Goal: Contribute content

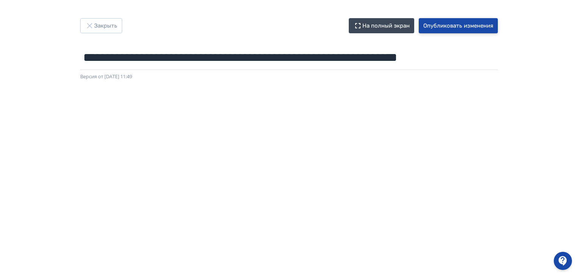
click at [439, 27] on button "Опубликовать изменения" at bounding box center [458, 25] width 79 height 15
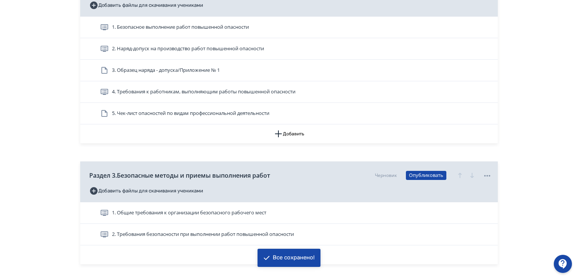
scroll to position [303, 0]
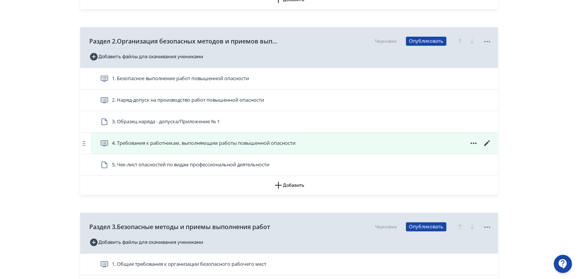
click at [486, 142] on icon at bounding box center [487, 143] width 9 height 9
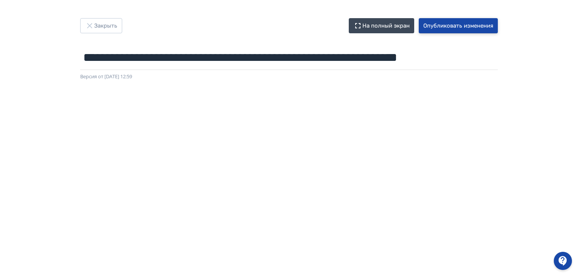
click at [464, 25] on button "Опубликовать изменения" at bounding box center [458, 25] width 79 height 15
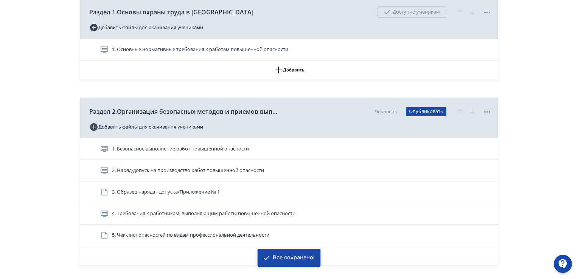
scroll to position [379, 0]
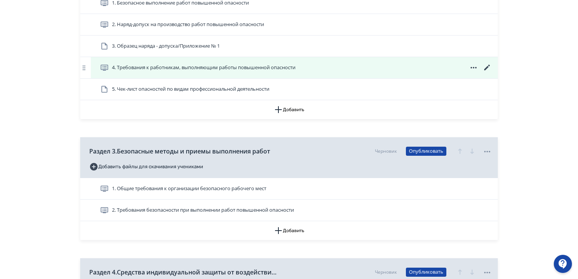
click at [194, 71] on span "4. Требования к работникам, выполняющим работы повышенной опасности" at bounding box center [204, 68] width 184 height 8
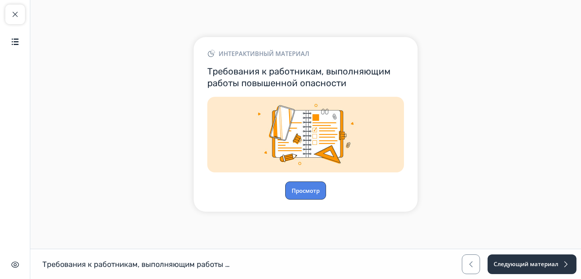
click at [315, 190] on button "Просмотр" at bounding box center [305, 191] width 41 height 18
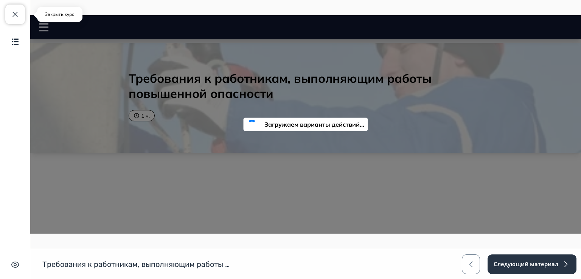
click at [19, 12] on span "button" at bounding box center [15, 14] width 9 height 9
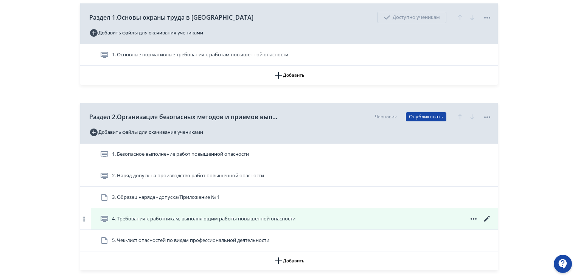
scroll to position [265, 0]
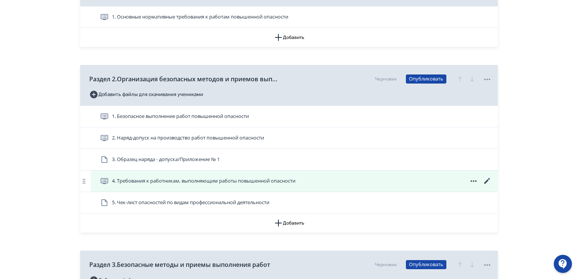
click at [167, 182] on span "4. Требования к работникам, выполняющим работы повышенной опасности" at bounding box center [204, 182] width 184 height 8
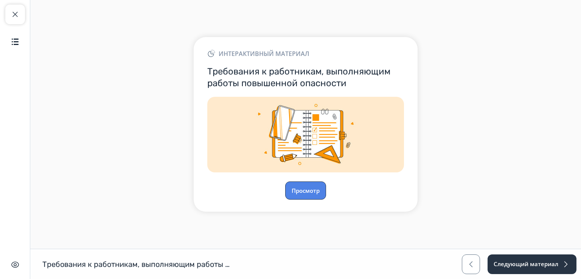
click at [308, 188] on button "Просмотр" at bounding box center [305, 191] width 41 height 18
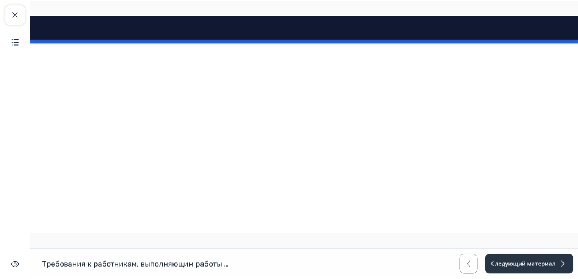
scroll to position [7912, 0]
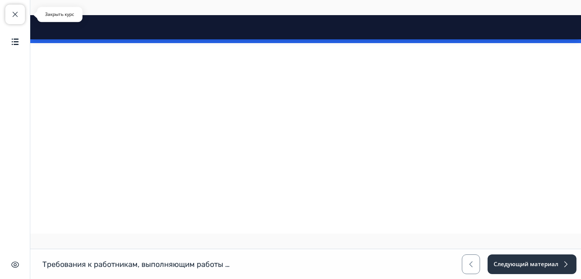
click at [18, 10] on span "button" at bounding box center [15, 14] width 9 height 9
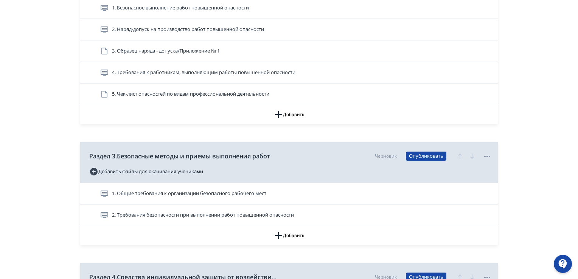
scroll to position [379, 0]
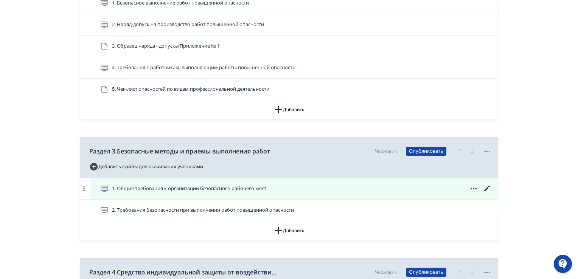
click at [485, 190] on icon at bounding box center [488, 189] width 6 height 6
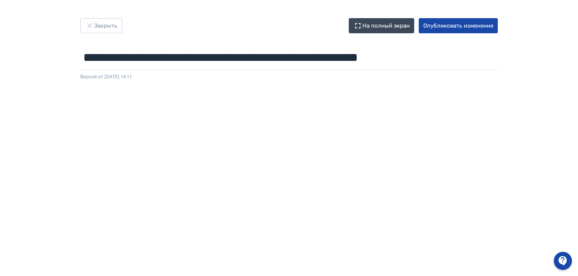
scroll to position [76, 0]
